Goal: Find specific page/section: Find specific page/section

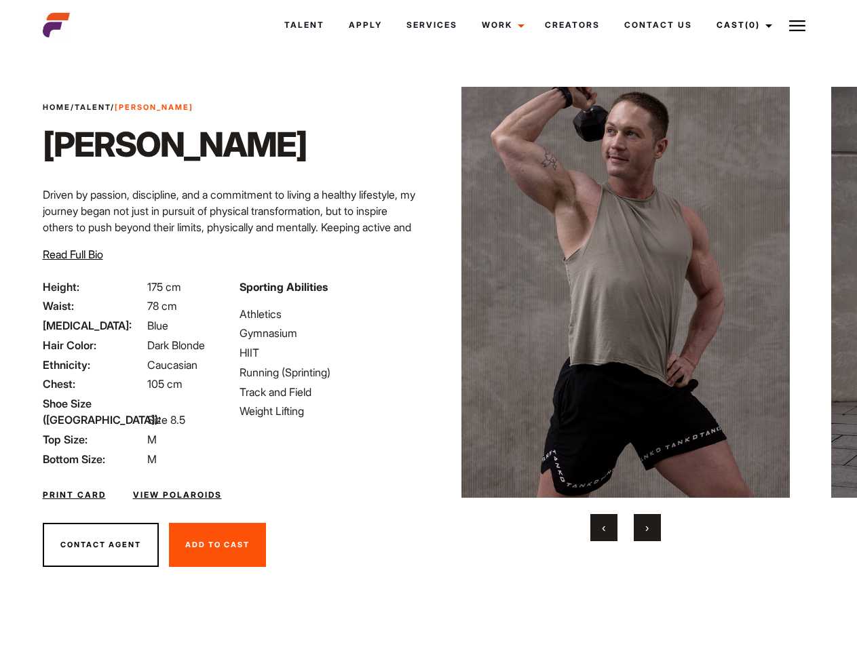
click at [740, 25] on link "Cast (0)" at bounding box center [742, 25] width 76 height 37
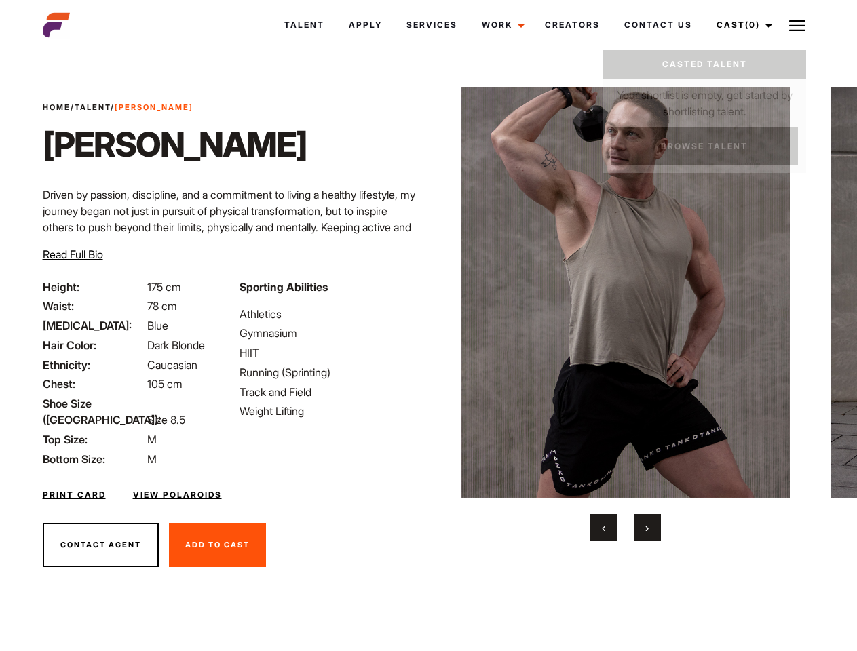
click at [797, 25] on img at bounding box center [797, 26] width 16 height 16
click at [625, 314] on img at bounding box center [625, 292] width 329 height 411
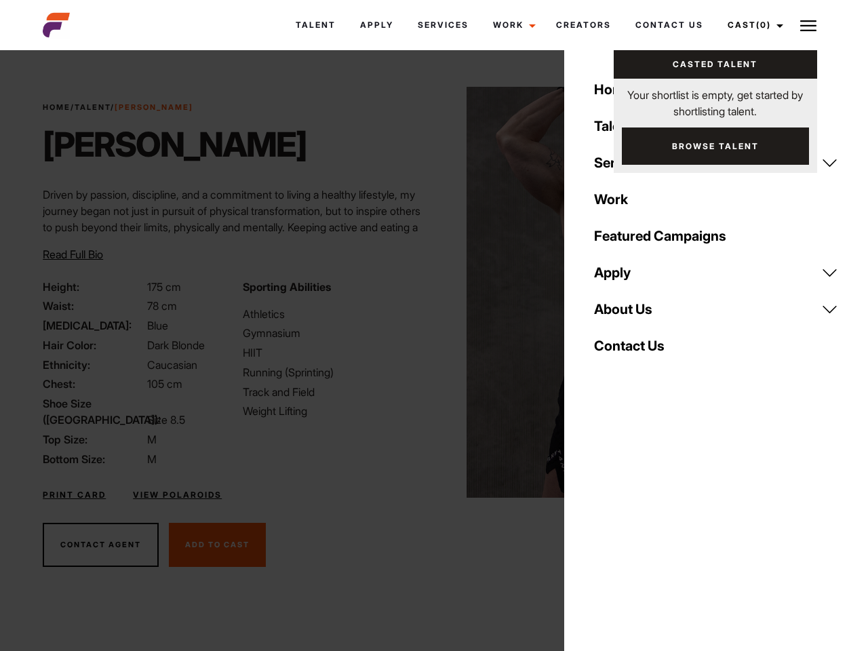
click at [428, 292] on div "Sporting Abilities Athletics Gymnasium HIIT Running (Sprinting) Track and Field…" at bounding box center [334, 373] width 199 height 189
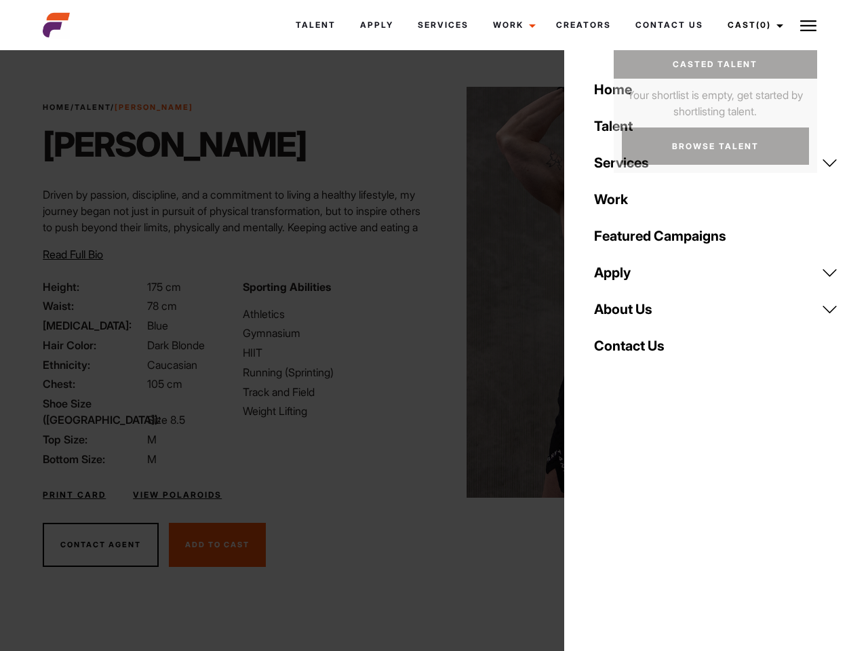
click at [604, 528] on div "Home Talent Services Talent Casting Photography Videography Creative Hair and M…" at bounding box center [716, 325] width 304 height 651
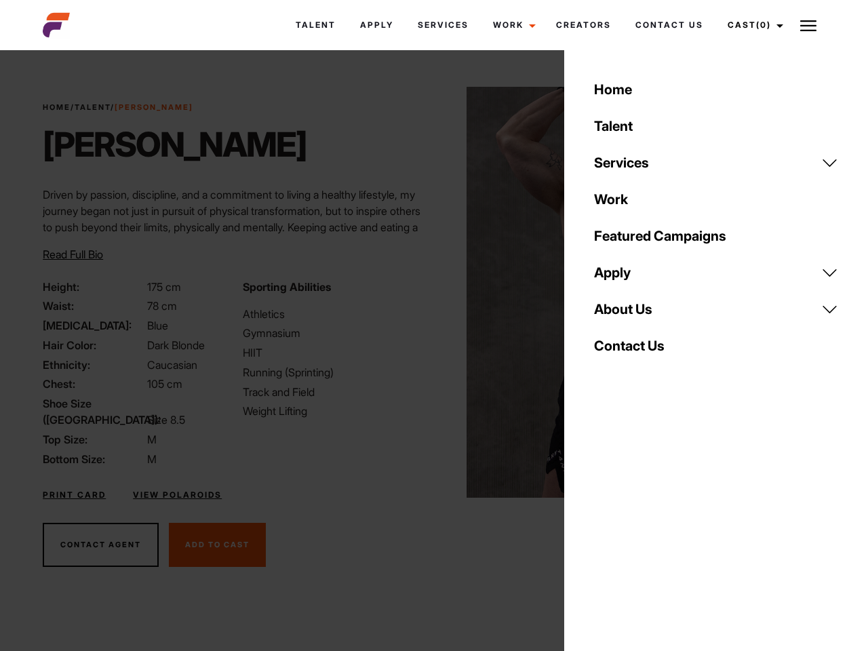
click at [647, 528] on div "Home Talent Services Talent Casting Photography Videography Creative Hair and M…" at bounding box center [716, 325] width 304 height 651
